Goal: Contribute content: Add original content to the website for others to see

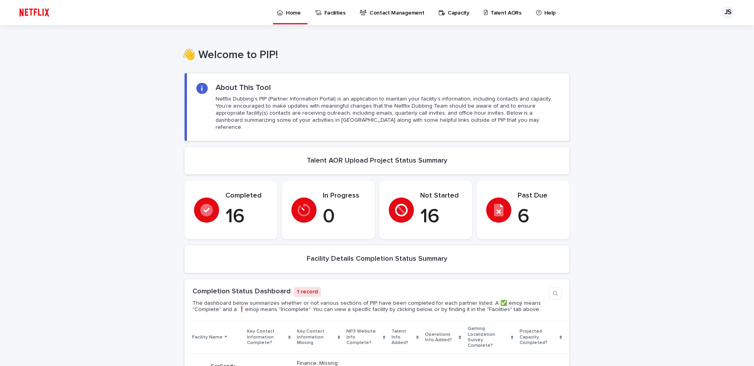
click at [504, 12] on p "Talent AORs" at bounding box center [506, 8] width 31 height 16
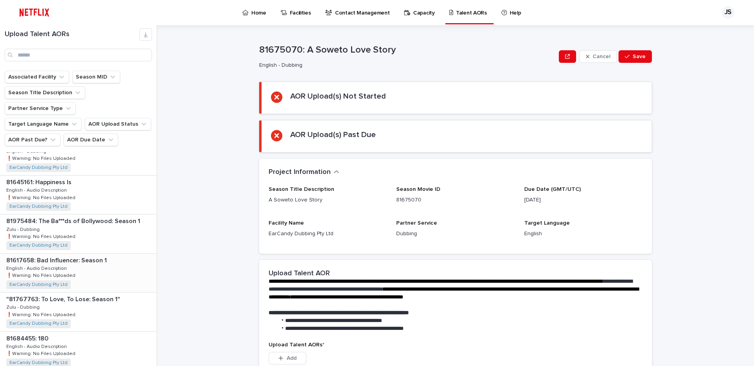
scroll to position [216, 0]
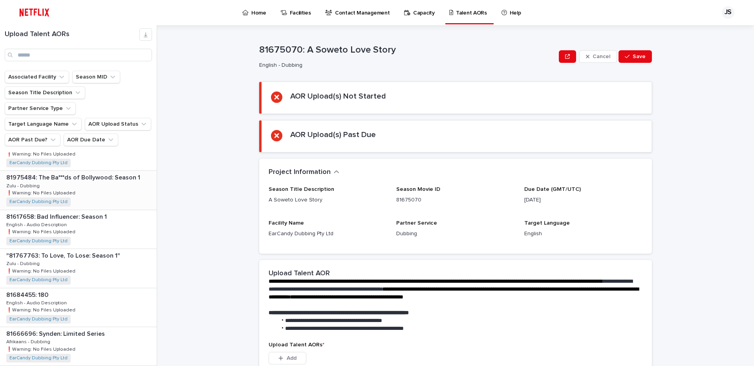
click at [88, 172] on p "81975484: The Ba***ds of Bollywood: Season 1" at bounding box center [74, 176] width 136 height 9
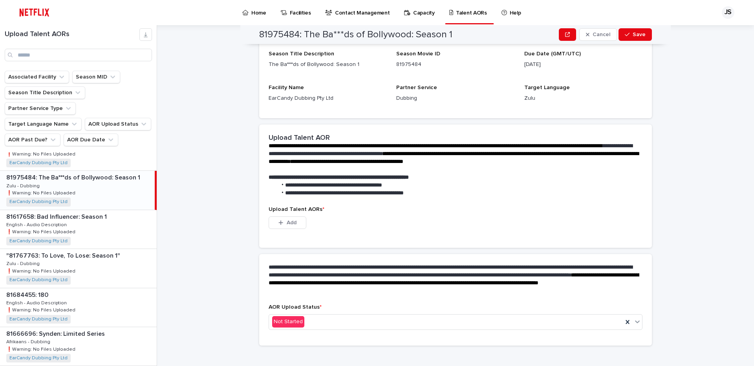
scroll to position [91, 0]
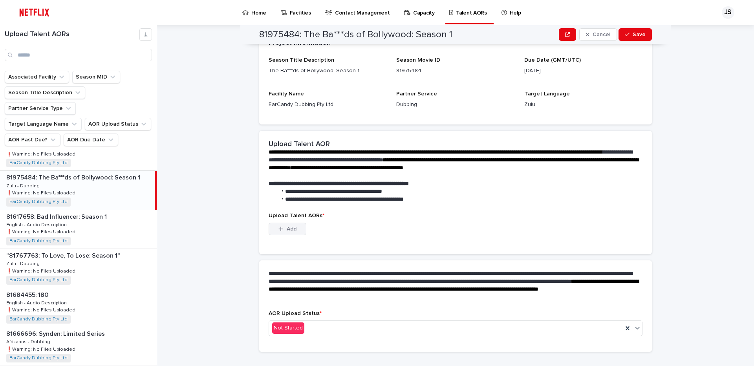
click at [287, 230] on span "Add" at bounding box center [292, 228] width 10 height 5
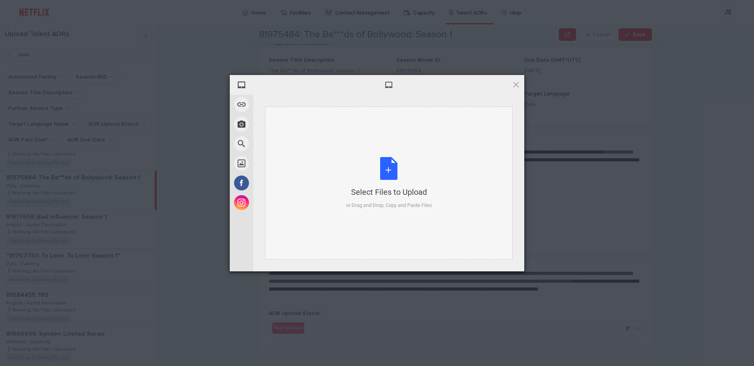
click at [390, 169] on div "Select Files to Upload or Drag and Drop, Copy and Paste Files" at bounding box center [389, 183] width 86 height 52
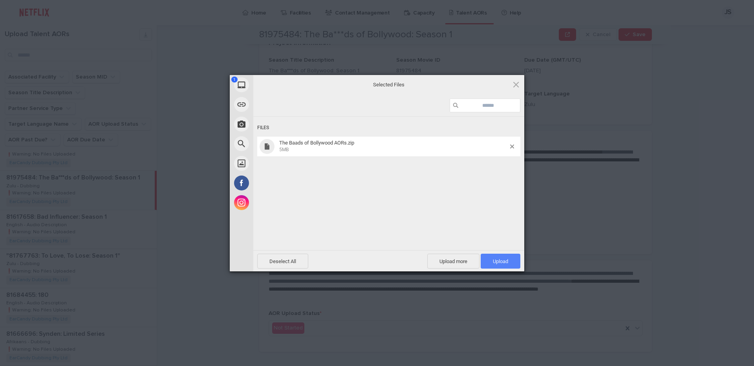
click at [502, 260] on span "Upload 1" at bounding box center [500, 261] width 15 height 6
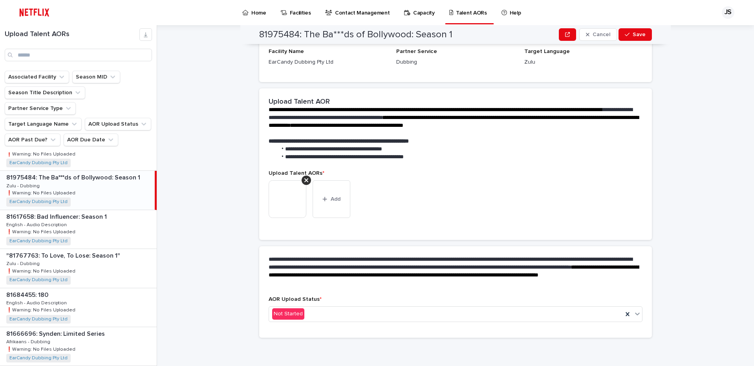
scroll to position [86, 0]
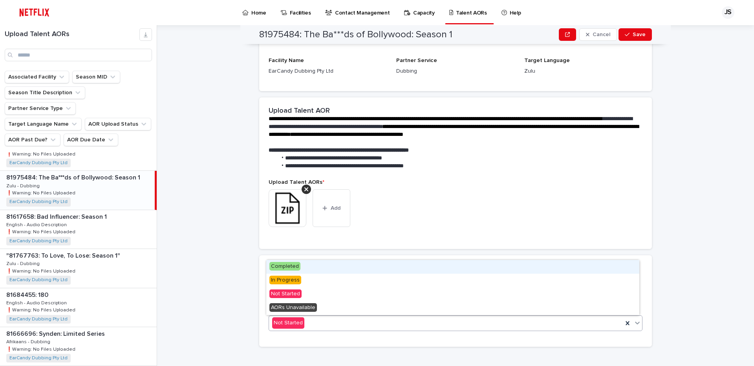
click at [635, 323] on icon at bounding box center [637, 323] width 5 height 3
click at [304, 270] on div "Completed" at bounding box center [452, 267] width 373 height 14
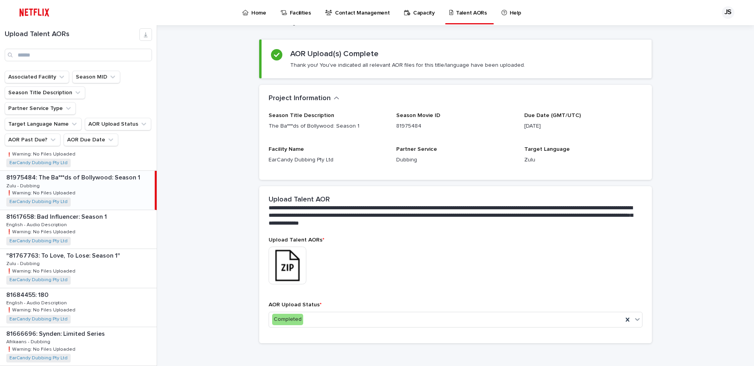
scroll to position [48, 0]
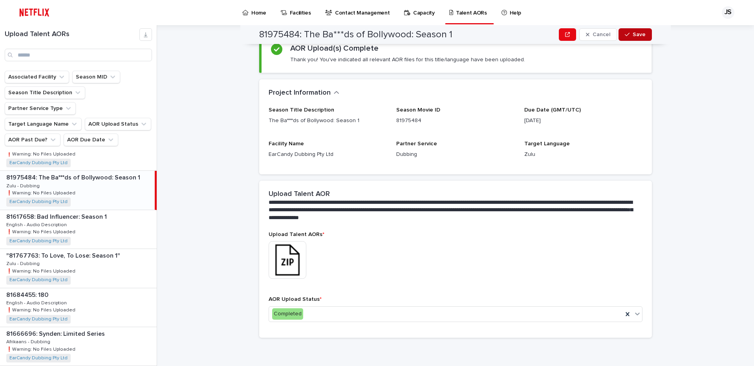
click at [630, 34] on div "button" at bounding box center [629, 34] width 8 height 5
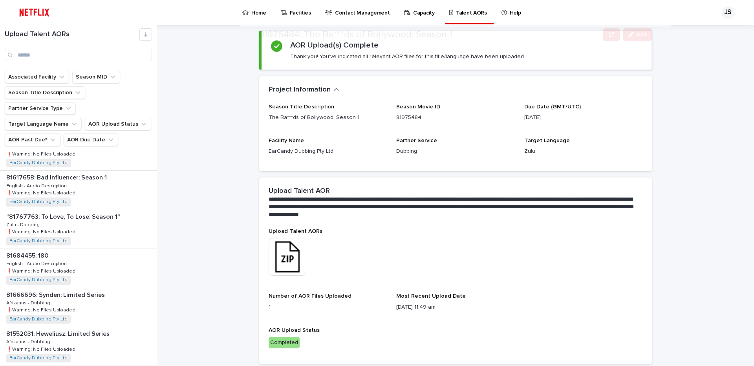
scroll to position [77, 0]
